Goal: Transaction & Acquisition: Purchase product/service

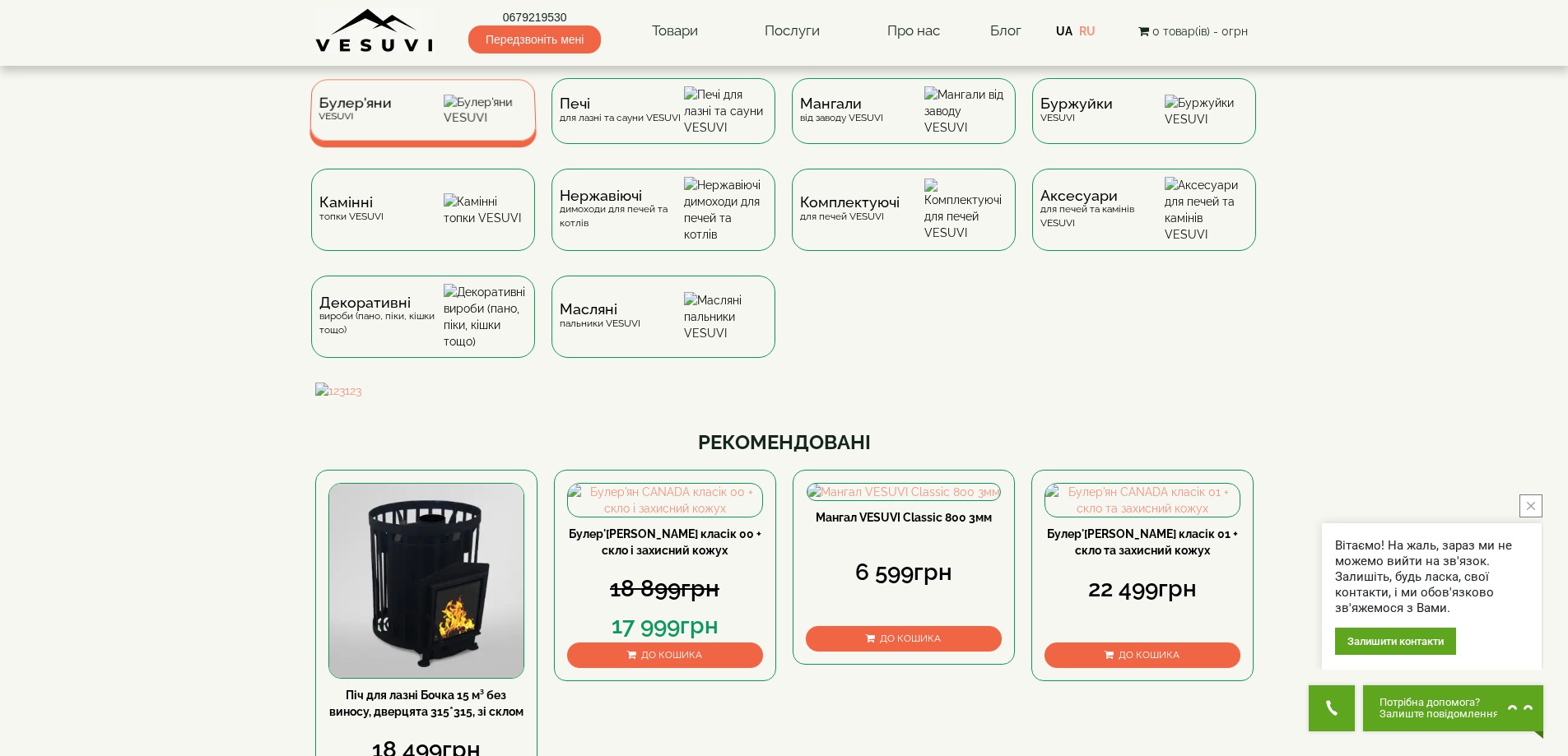
click at [375, 92] on div "Булер'яни VESUVI" at bounding box center [422, 109] width 227 height 61
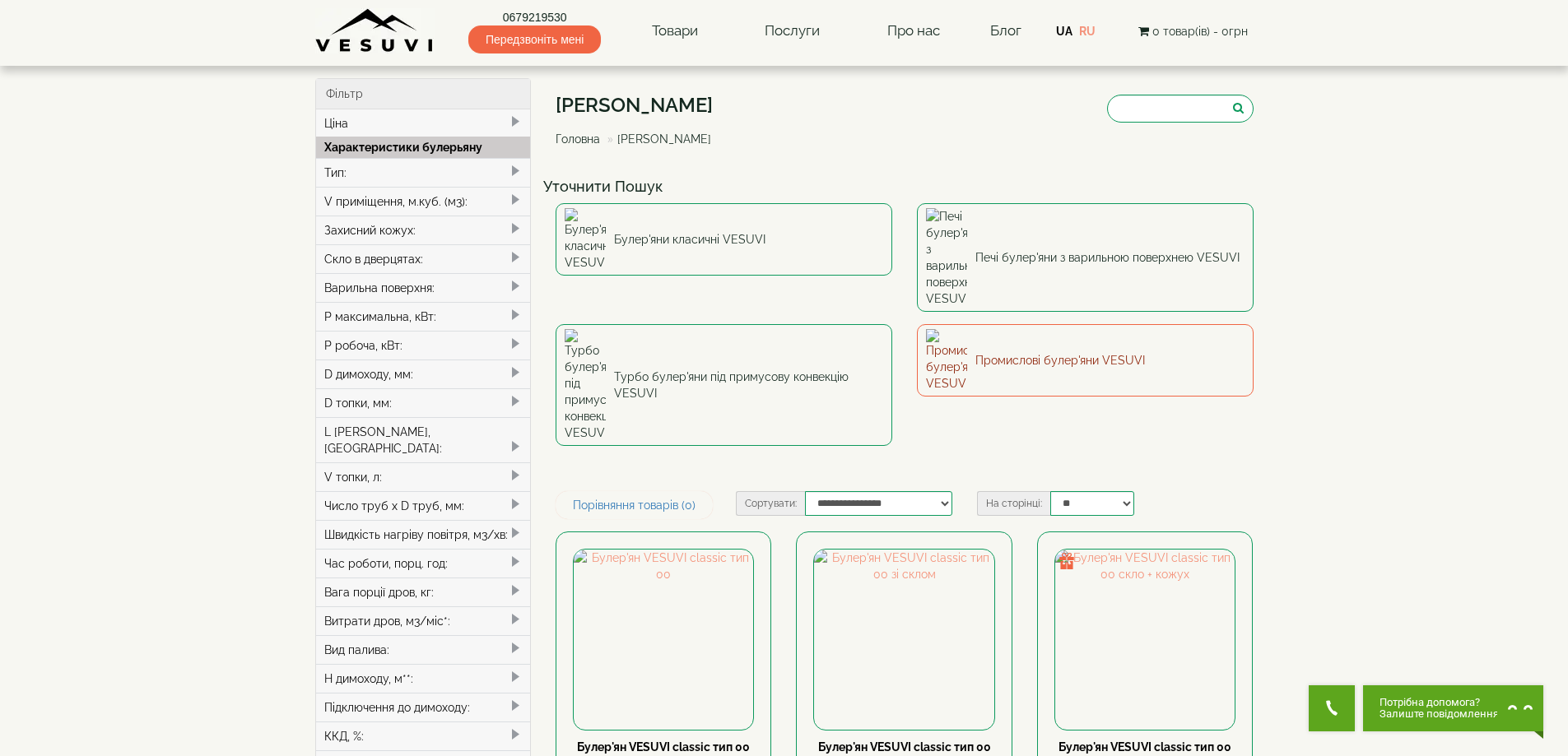
click at [969, 324] on link "Промислові булер'яни VESUVI" at bounding box center [1085, 360] width 337 height 72
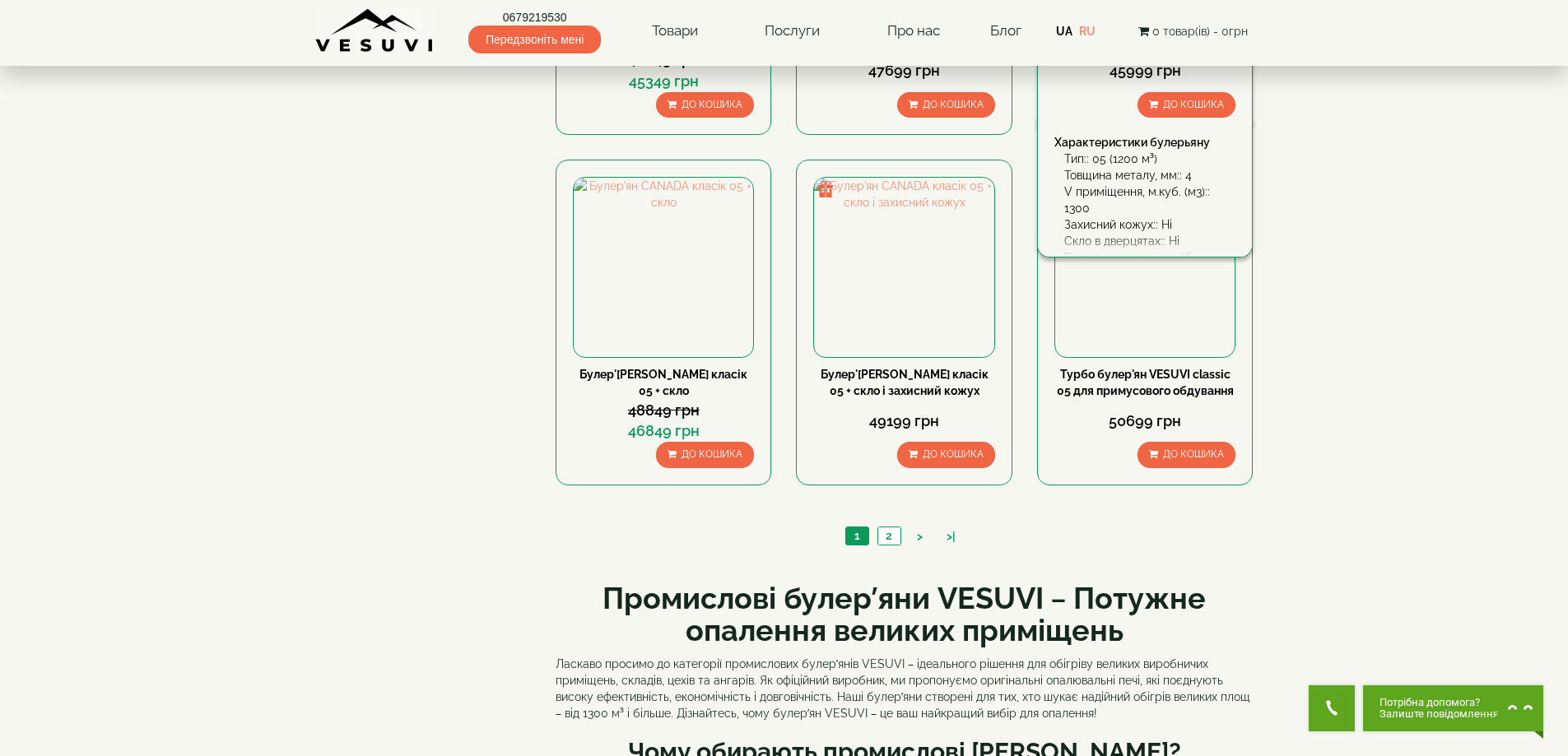
scroll to position [1728, 0]
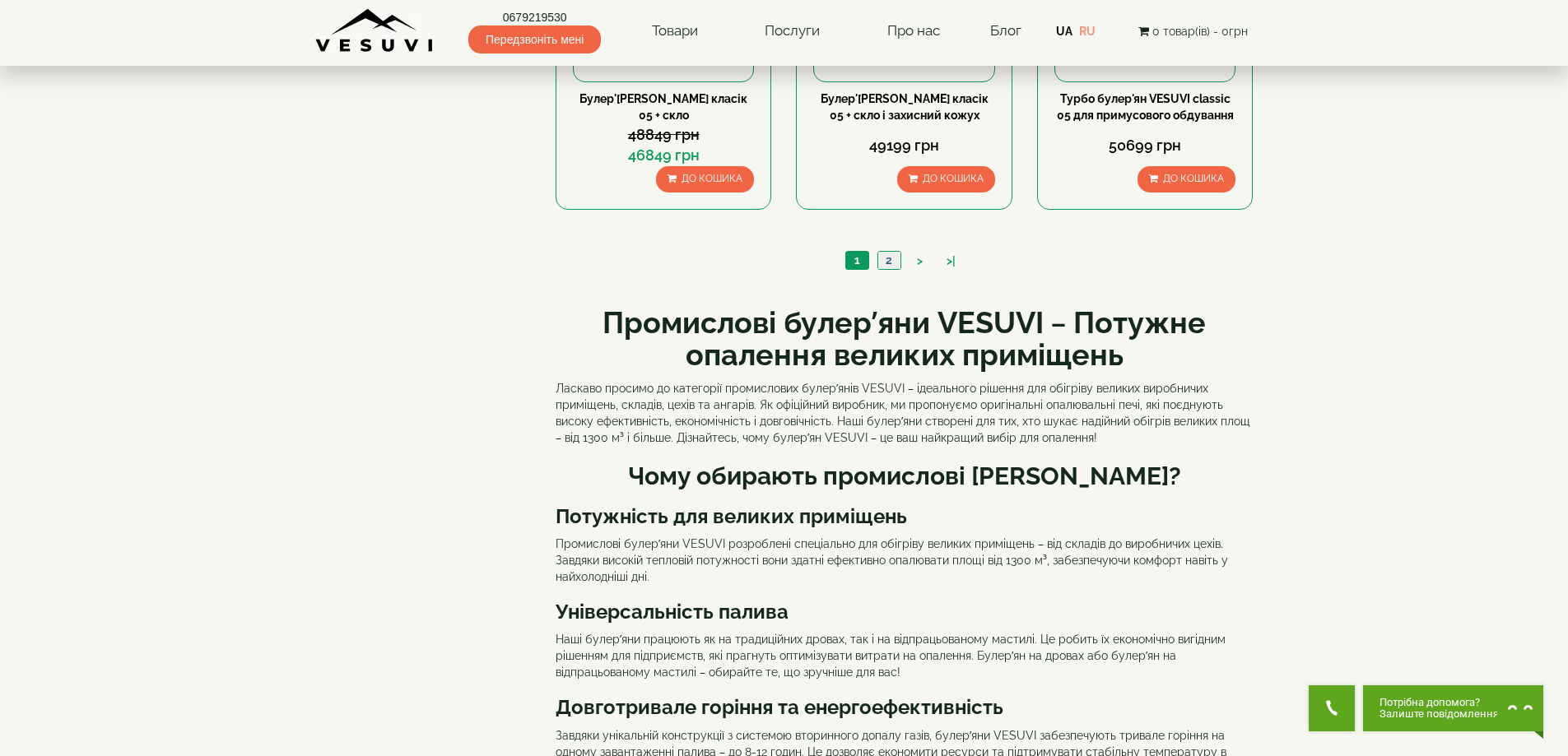
click at [894, 264] on link "2" at bounding box center [889, 260] width 23 height 17
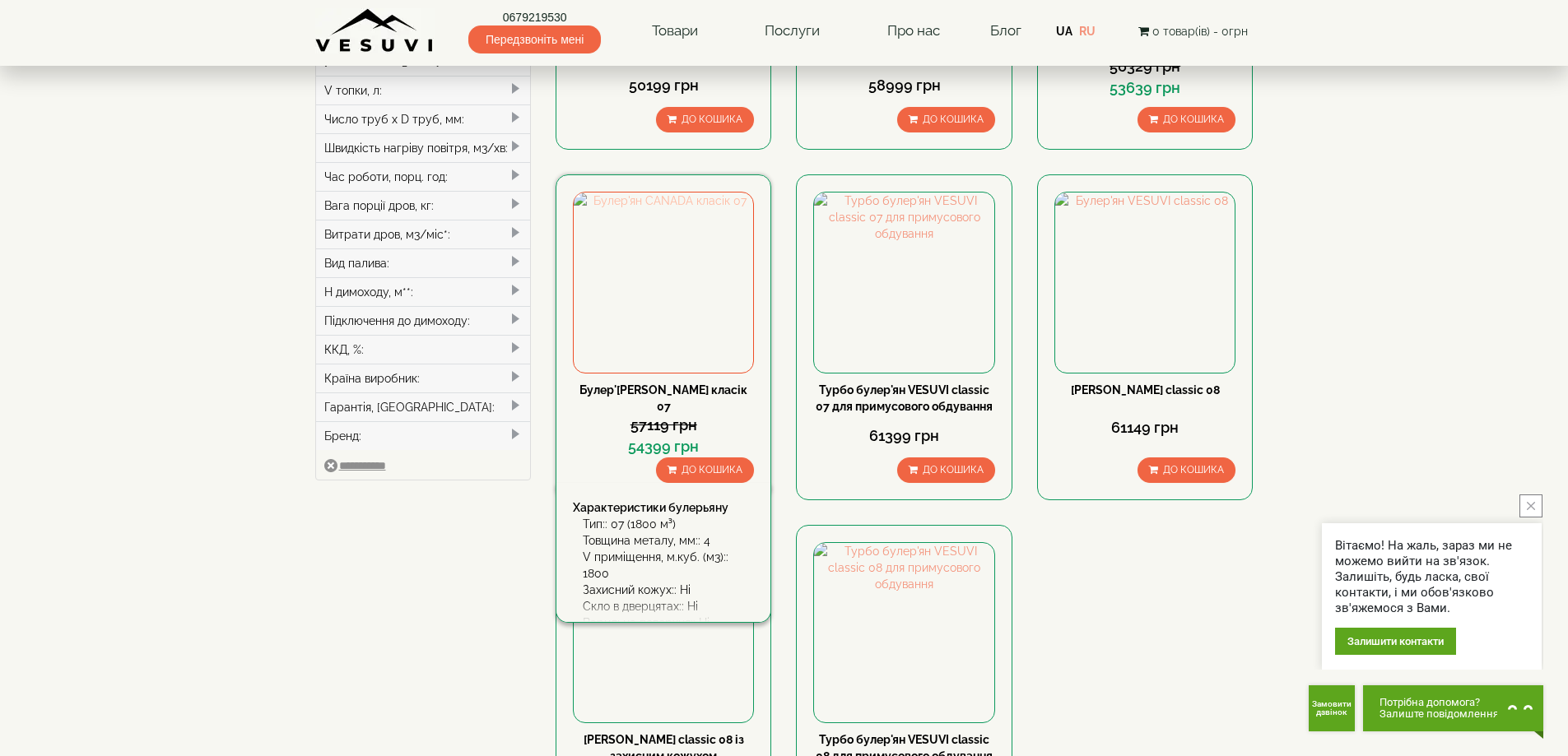
scroll to position [411, 0]
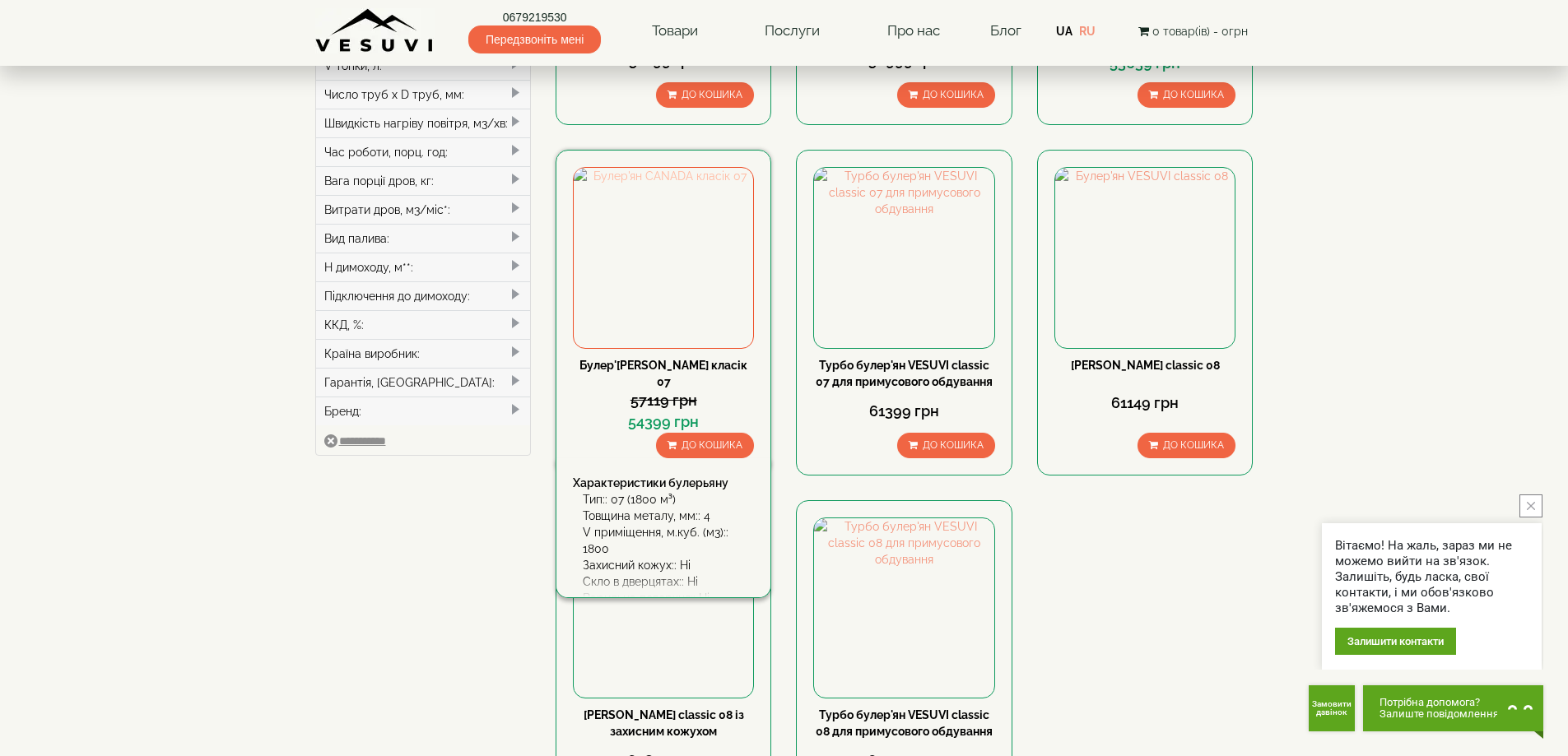
click at [651, 272] on img at bounding box center [663, 257] width 179 height 179
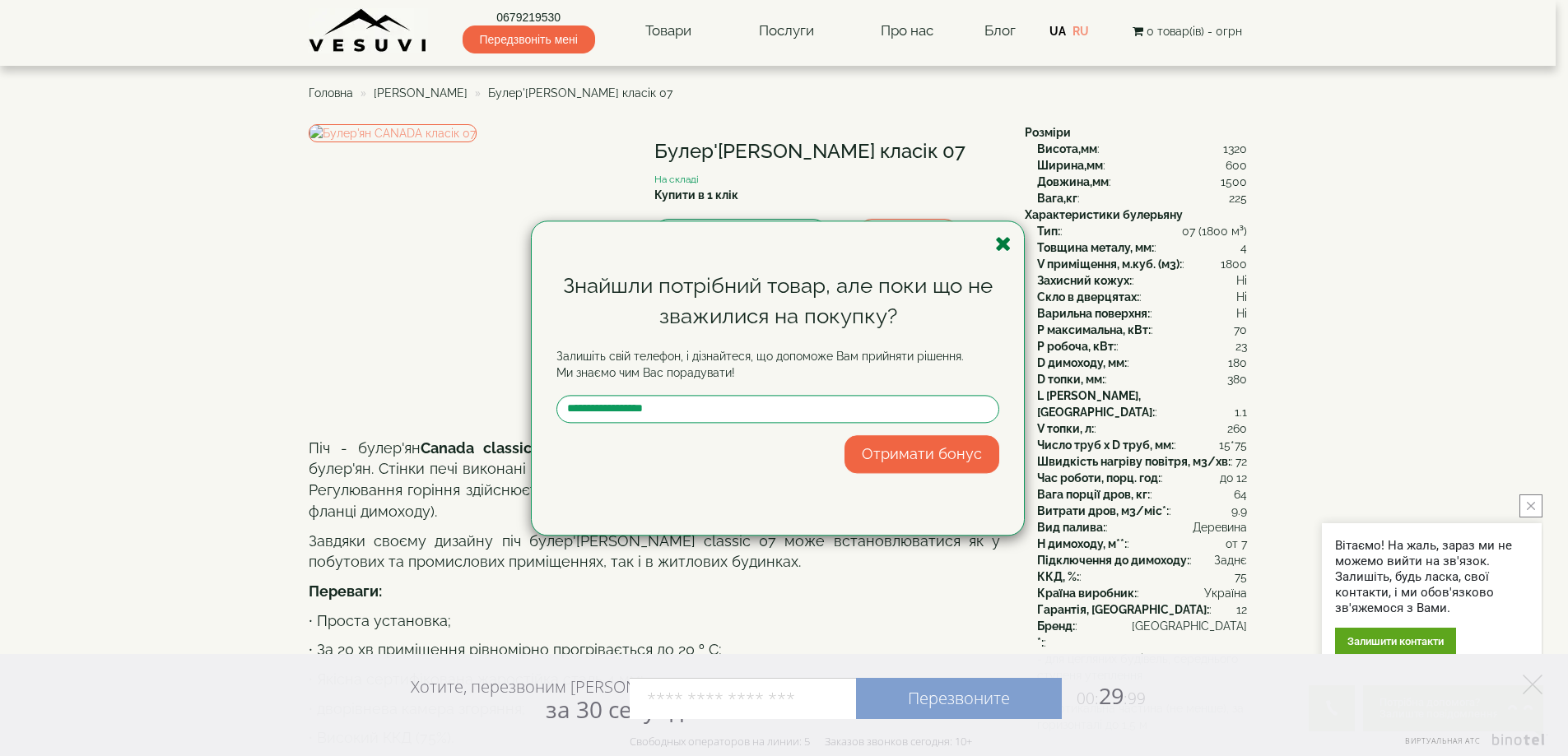
click at [998, 238] on icon "button" at bounding box center [1003, 244] width 17 height 20
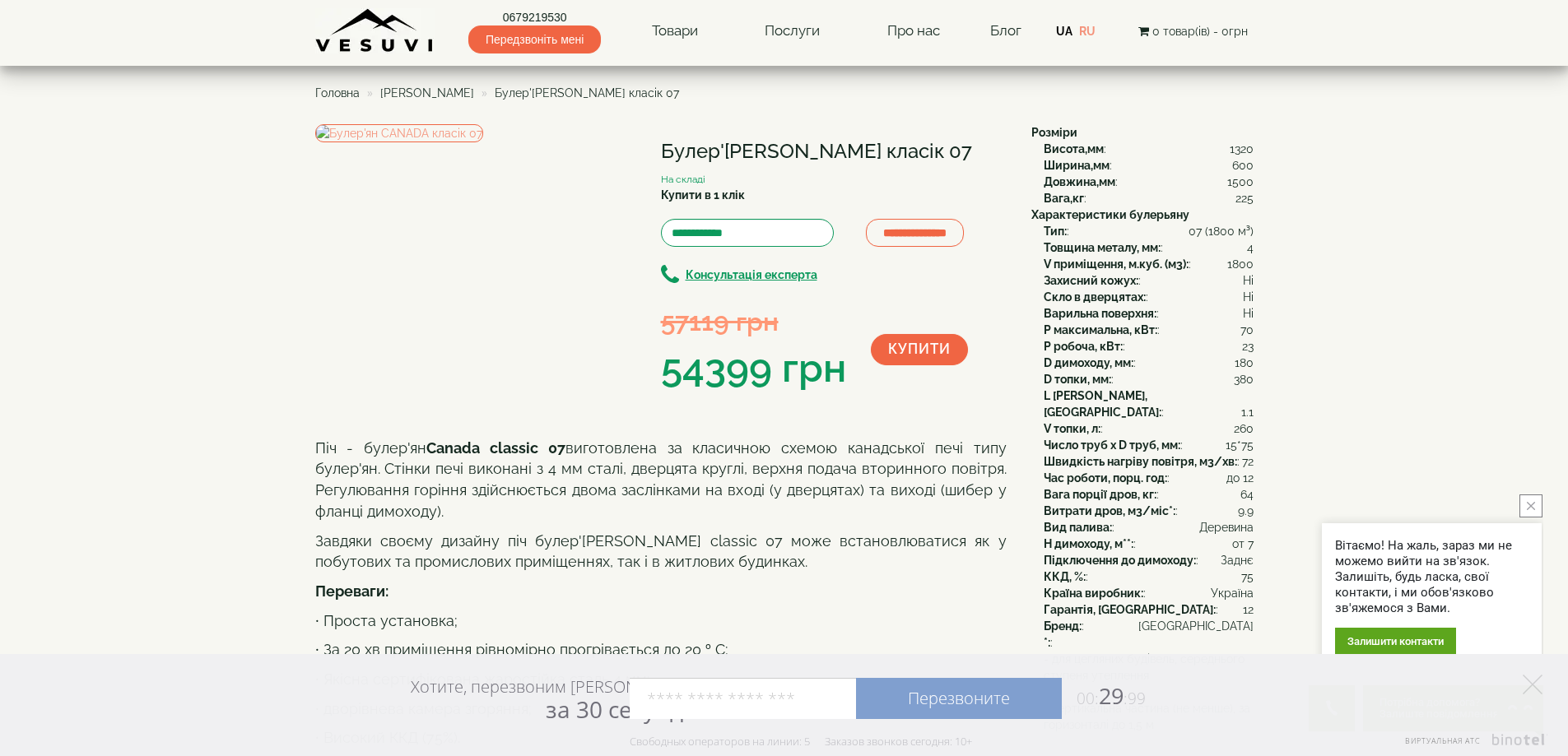
scroll to position [411, 0]
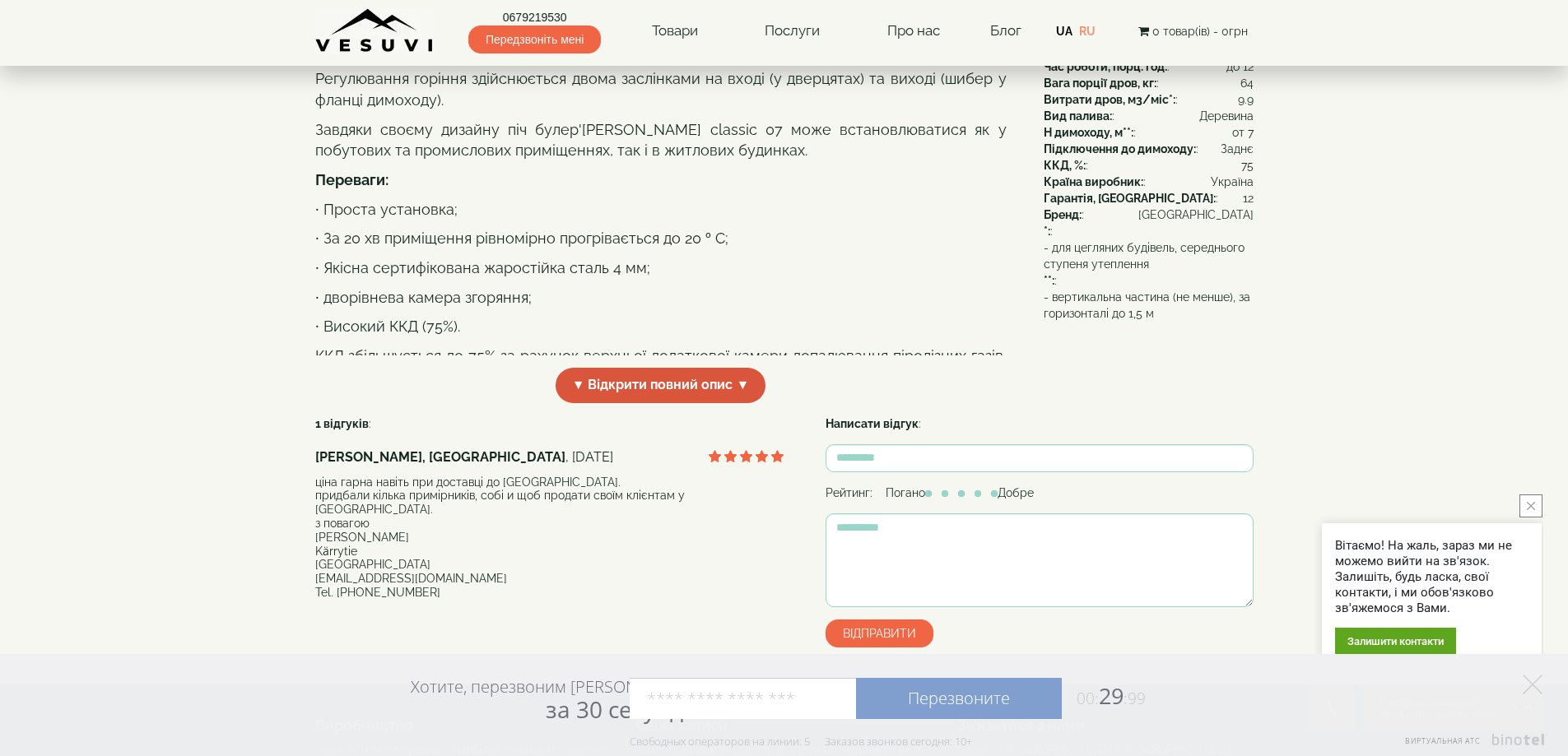
click at [601, 403] on span "▼ Відкрити повний опис ▼" at bounding box center [660, 385] width 210 height 36
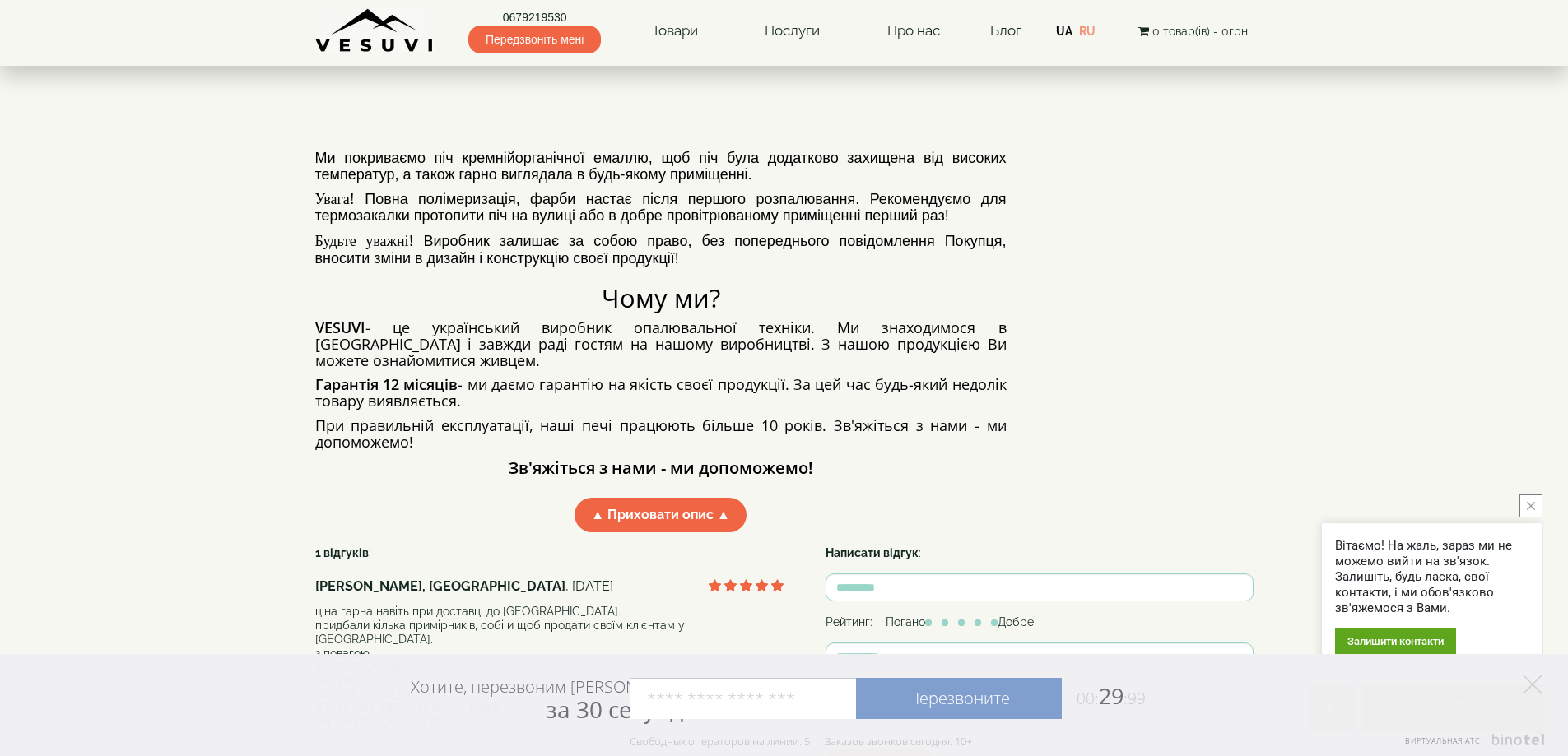
scroll to position [1316, 0]
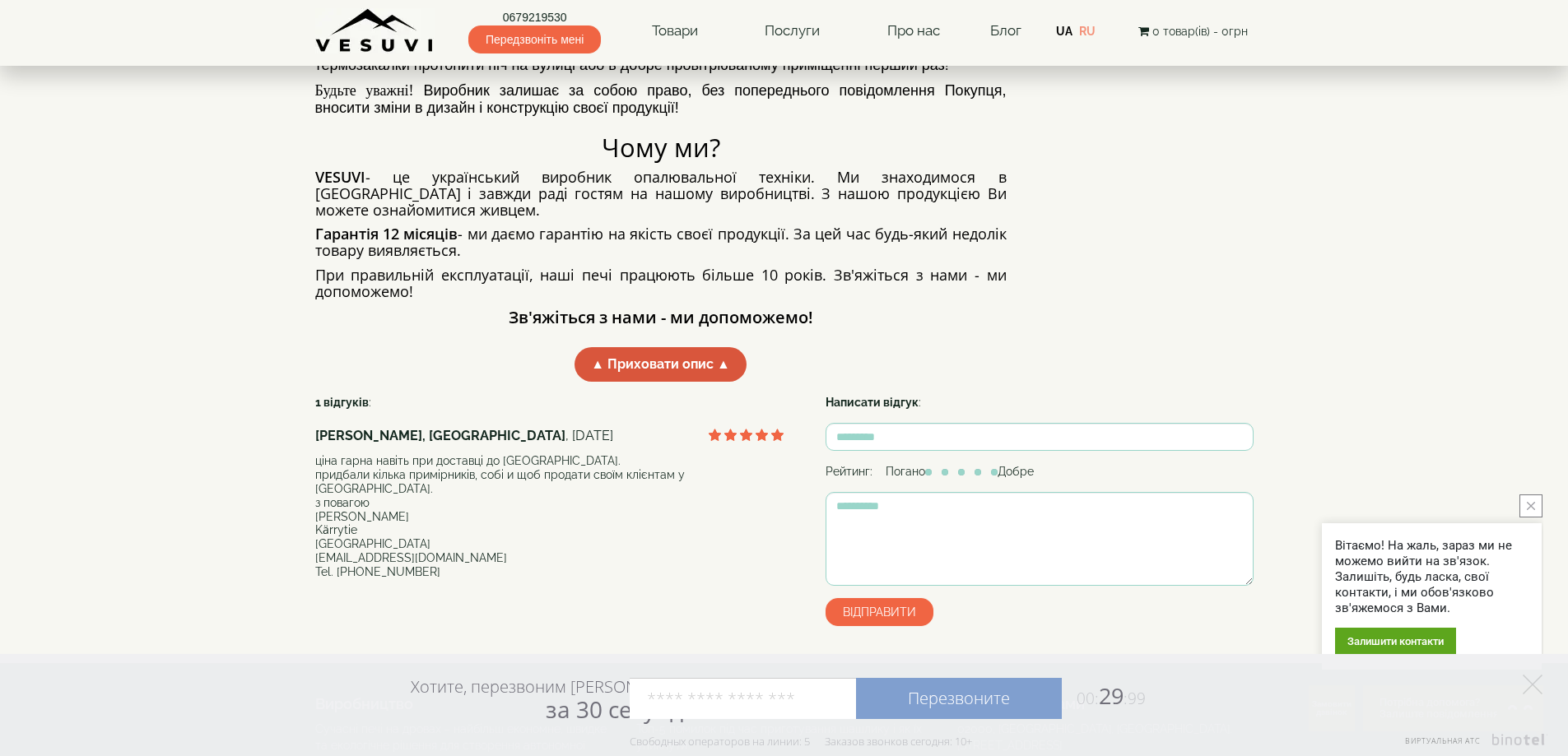
click at [664, 383] on span "▲ Приховати опис ▲" at bounding box center [660, 364] width 172 height 36
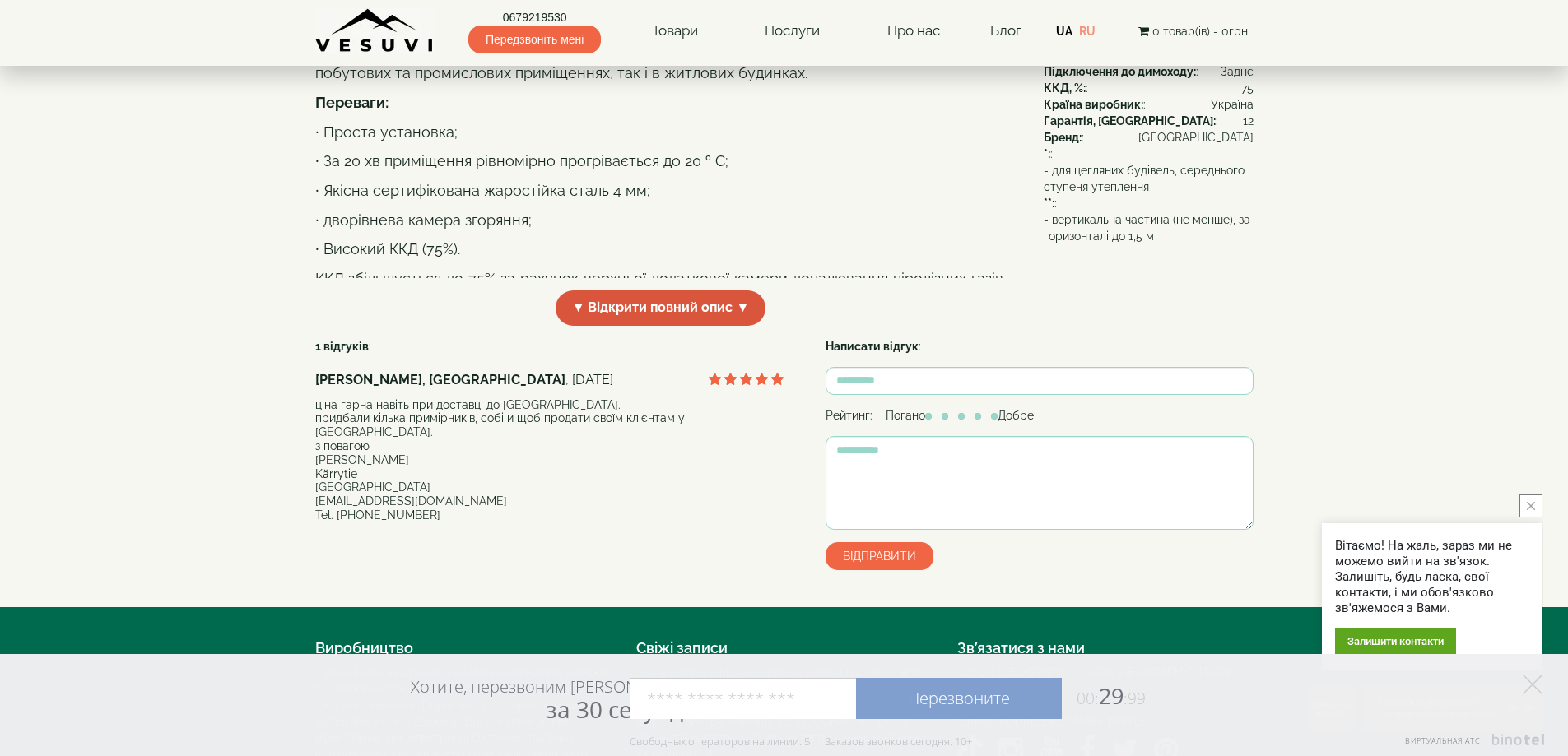
scroll to position [465, 0]
